Goal: Task Accomplishment & Management: Use online tool/utility

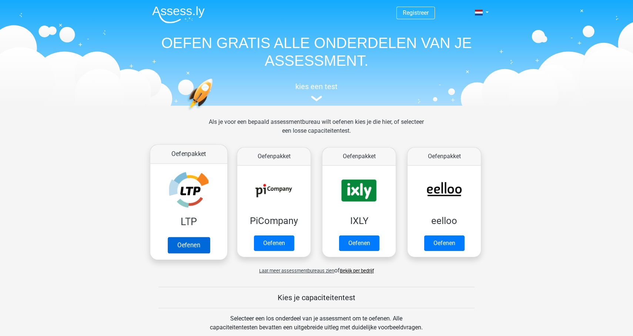
click at [192, 245] on link "Oefenen" at bounding box center [189, 245] width 42 height 16
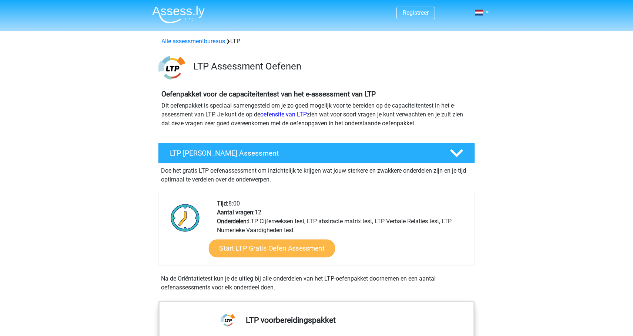
click at [262, 251] on link "Start LTP Gratis Oefen Assessment" at bounding box center [272, 249] width 127 height 18
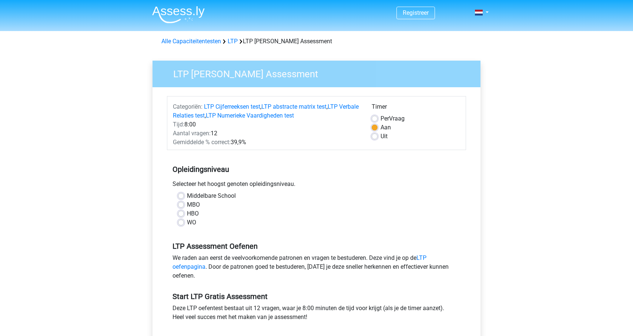
click at [187, 196] on label "Middelbare School" at bounding box center [211, 196] width 49 height 9
click at [182, 196] on input "Middelbare School" at bounding box center [181, 195] width 6 height 7
radio input "true"
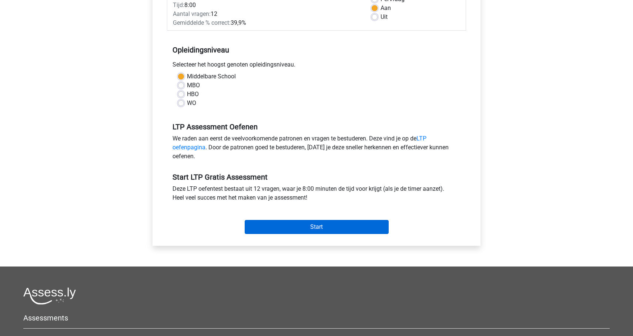
scroll to position [120, 0]
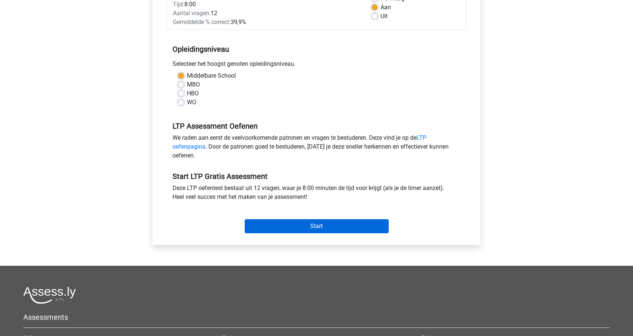
click at [308, 226] on input "Start" at bounding box center [317, 226] width 144 height 14
